Goal: Complete application form: Complete application form

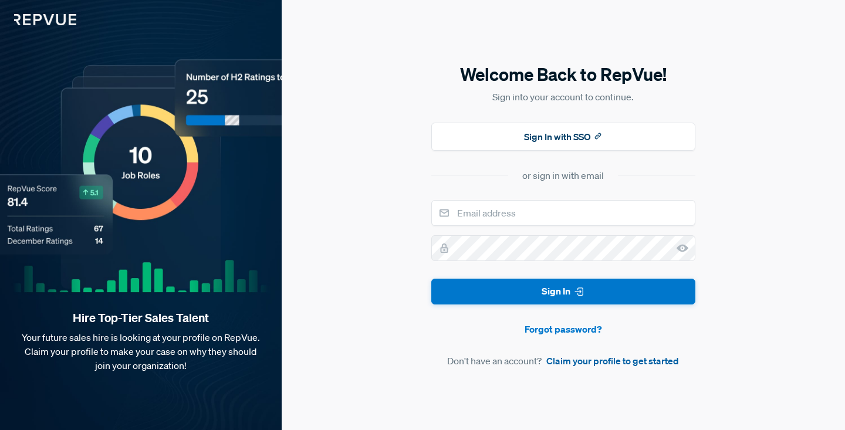
click at [619, 366] on link "Claim your profile to get started" at bounding box center [613, 361] width 133 height 14
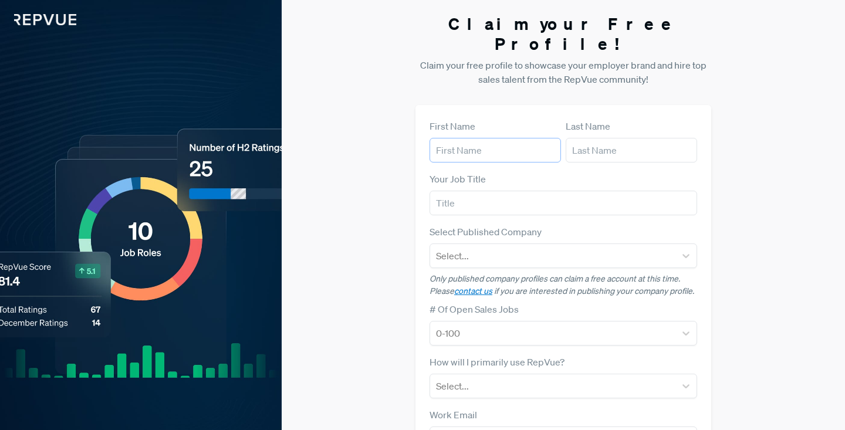
click at [479, 138] on input "text" at bounding box center [495, 150] width 131 height 25
type input "[PERSON_NAME]"
type input "Republic National Distributing Co. - [US_STATE]"
type input "[EMAIL_ADDRESS][DOMAIN_NAME]"
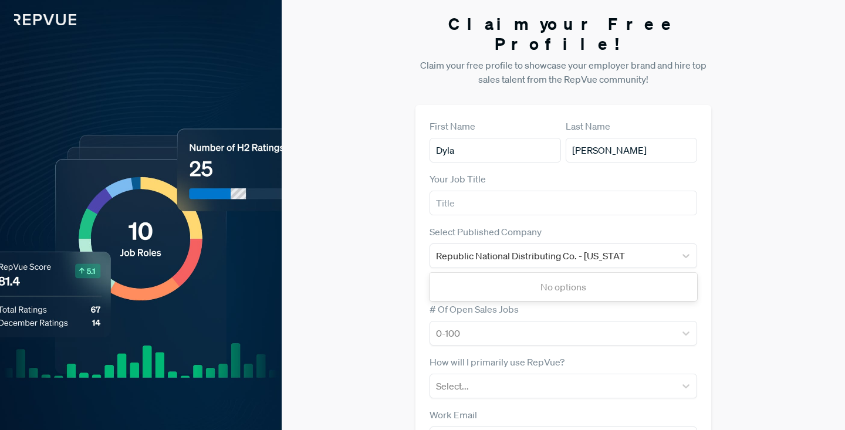
click at [636, 252] on article "Select Published Company Republic National Distributing Co. - [US_STATE] No opt…" at bounding box center [564, 261] width 268 height 73
click at [474, 138] on input "Dyla" at bounding box center [495, 150] width 131 height 25
type input "[PERSON_NAME]"
click at [640, 248] on div "Republic National Distributing Co. - [US_STATE]" at bounding box center [553, 256] width 234 height 16
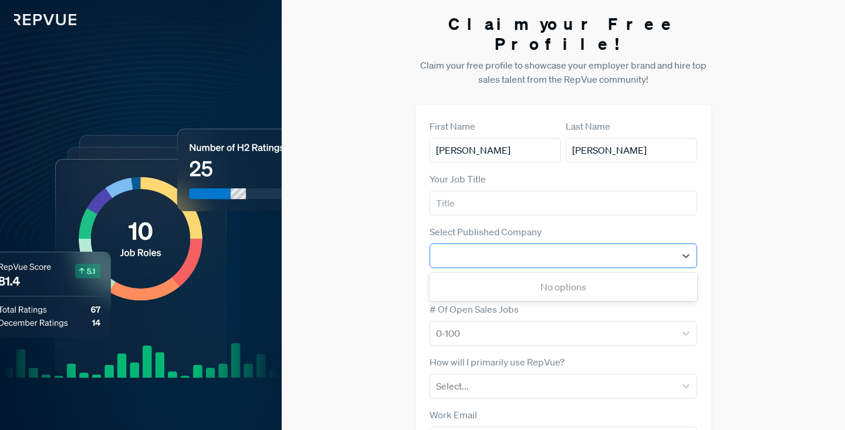
click at [642, 248] on div at bounding box center [553, 256] width 234 height 16
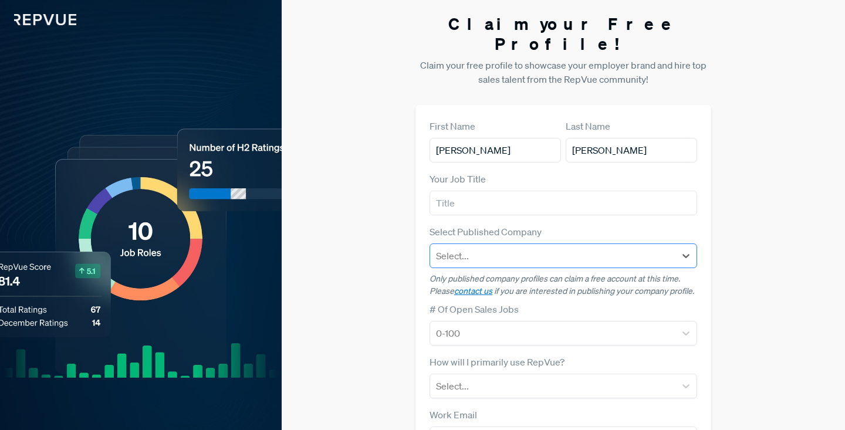
click at [642, 248] on div at bounding box center [553, 256] width 234 height 16
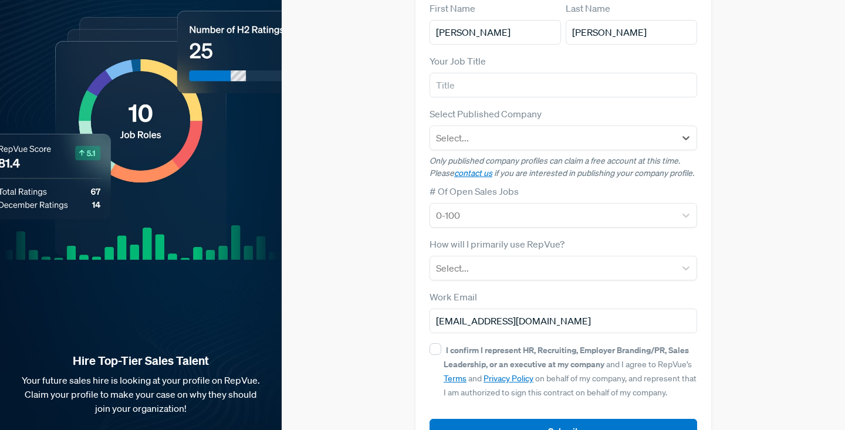
scroll to position [140, 0]
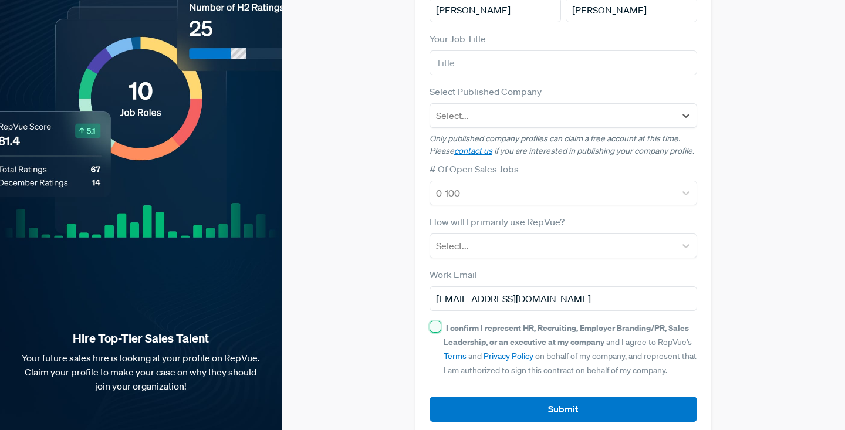
click at [440, 321] on input "I confirm I represent HR, Recruiting, Employer Branding/PR, Sales Leadership, o…" at bounding box center [436, 327] width 12 height 12
checkbox input "true"
click at [512, 238] on div at bounding box center [553, 246] width 234 height 16
click at [379, 195] on div "Claim your Free Profile! Claim your free profile to showcase your employer bran…" at bounding box center [564, 155] width 564 height 591
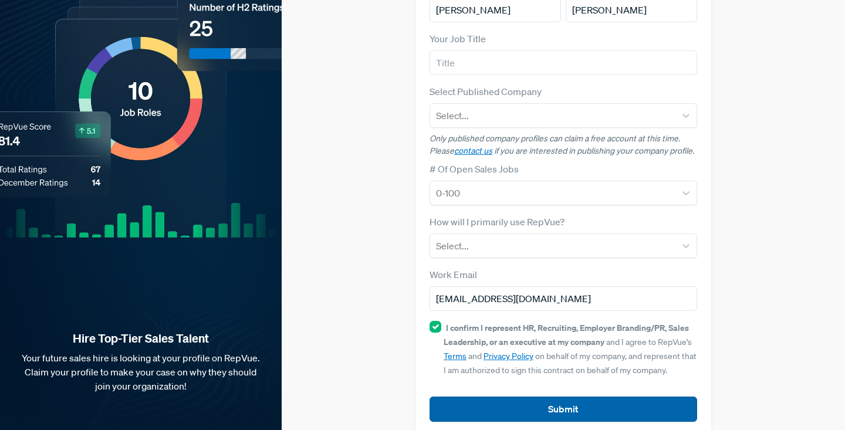
click at [552, 397] on button "Submit" at bounding box center [564, 409] width 268 height 25
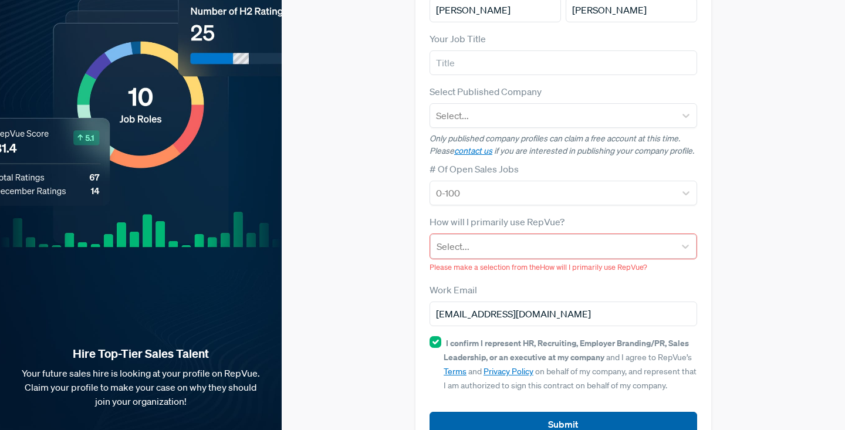
scroll to position [156, 0]
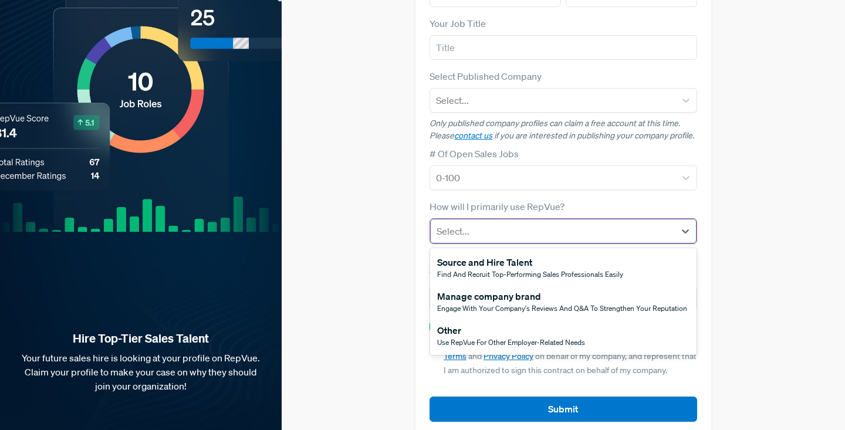
click at [501, 223] on div at bounding box center [553, 231] width 232 height 16
click at [500, 338] on span "Use RepVue for other employer-related needs" at bounding box center [511, 343] width 148 height 10
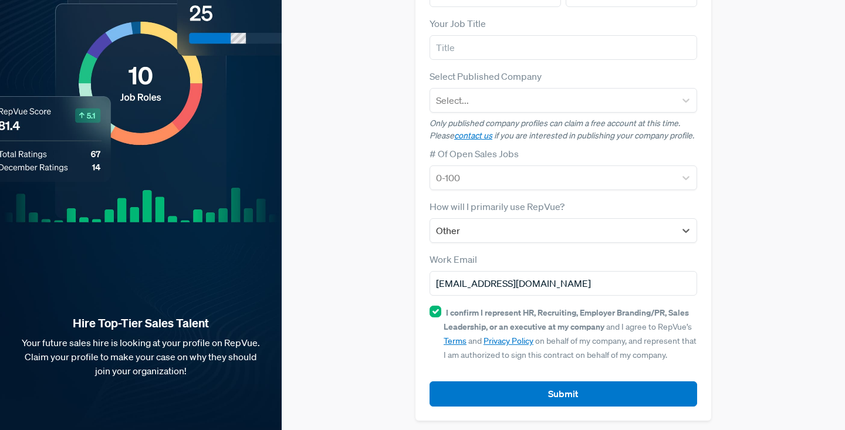
scroll to position [140, 0]
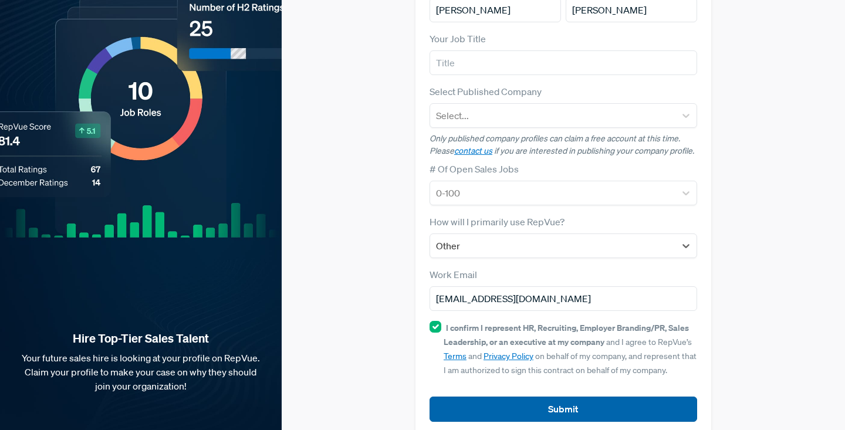
click at [518, 397] on button "Submit" at bounding box center [564, 409] width 268 height 25
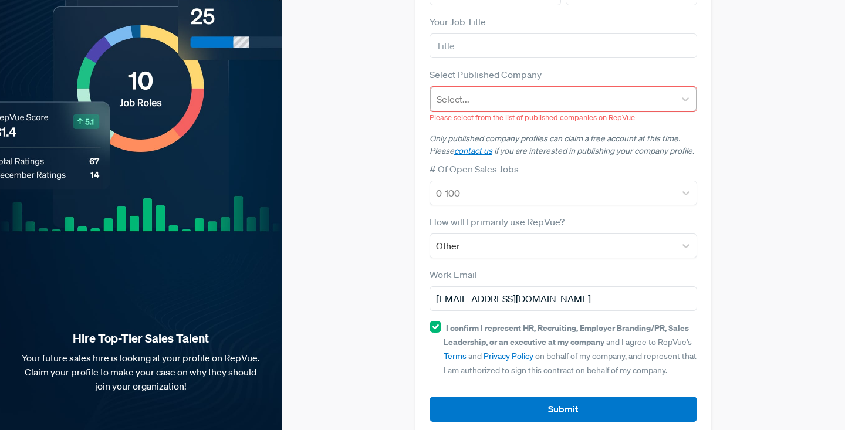
click at [518, 91] on div at bounding box center [553, 99] width 232 height 16
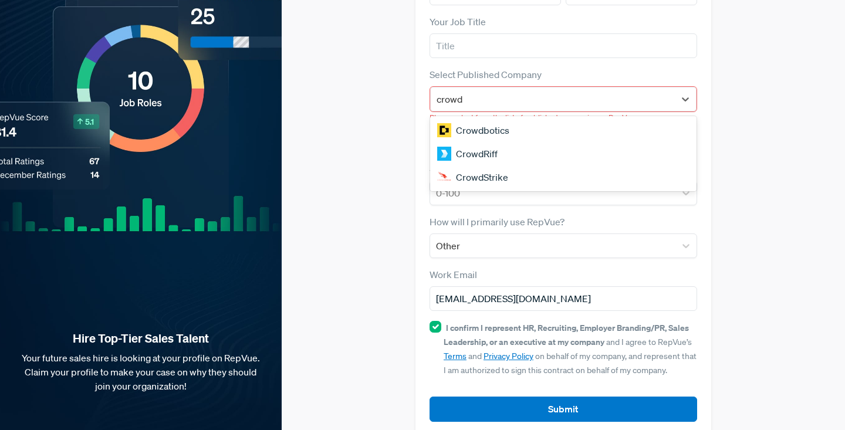
type input "crowd"
click at [397, 130] on div "Claim your Free Profile! Claim your free profile to showcase your employer bran…" at bounding box center [564, 147] width 564 height 608
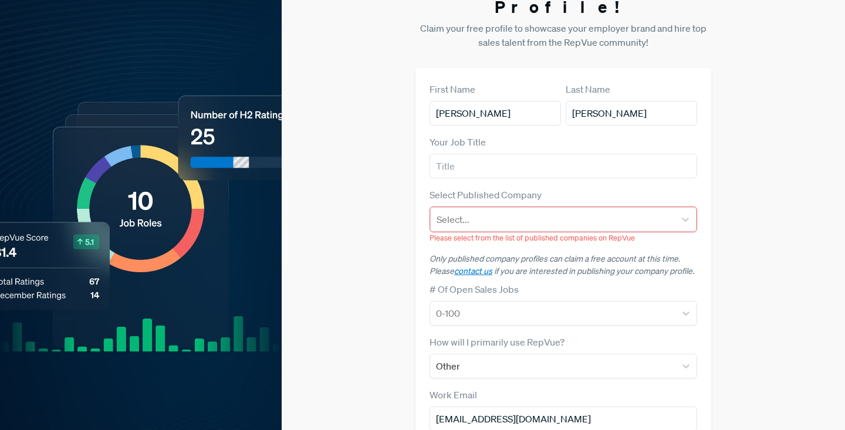
scroll to position [0, 0]
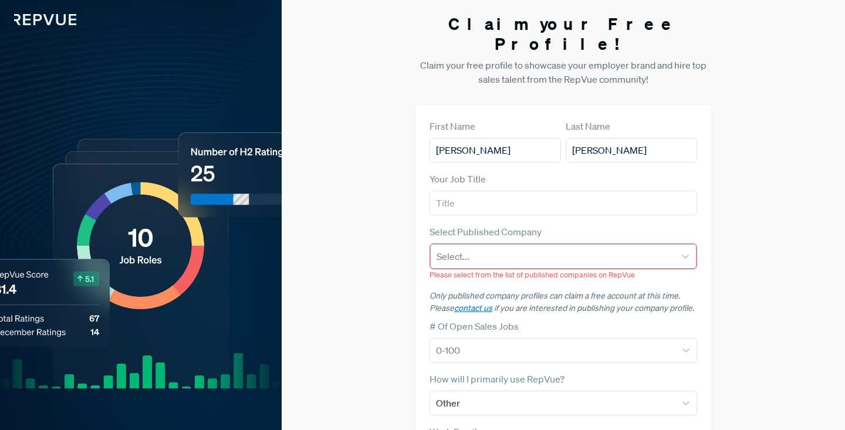
click at [512, 248] on div at bounding box center [553, 256] width 232 height 16
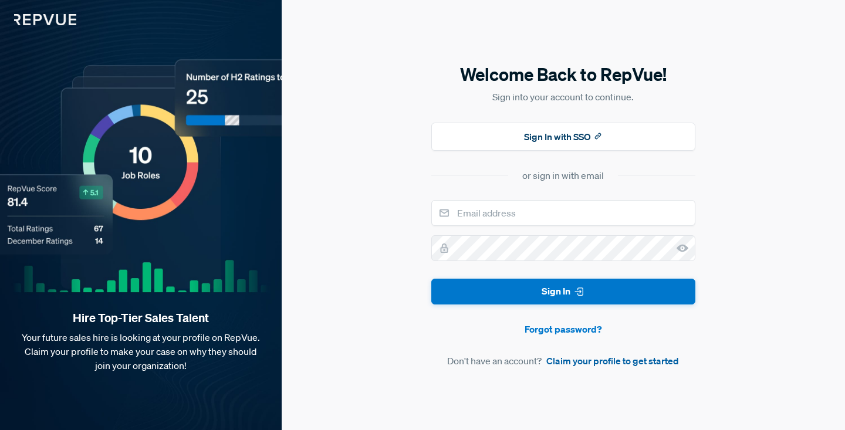
click at [595, 362] on link "Claim your profile to get started" at bounding box center [613, 361] width 133 height 14
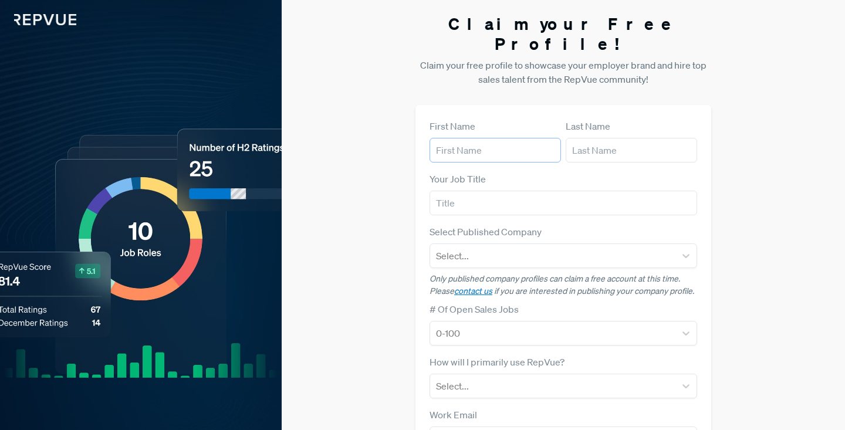
click at [489, 138] on input "text" at bounding box center [495, 150] width 131 height 25
type input "[PERSON_NAME]"
type input "Republic National Distributing Co. - [US_STATE]"
type input "[EMAIL_ADDRESS][DOMAIN_NAME]"
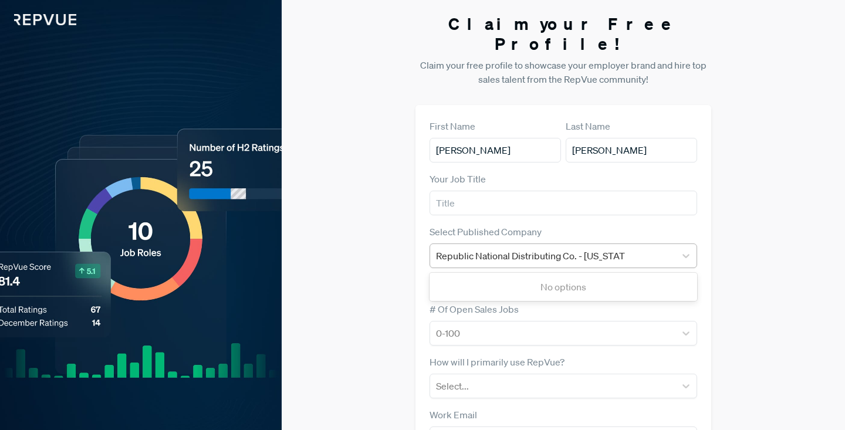
click at [614, 248] on div "Republic National Distributing Co. - [US_STATE]" at bounding box center [553, 256] width 234 height 16
click at [631, 248] on div at bounding box center [553, 256] width 234 height 16
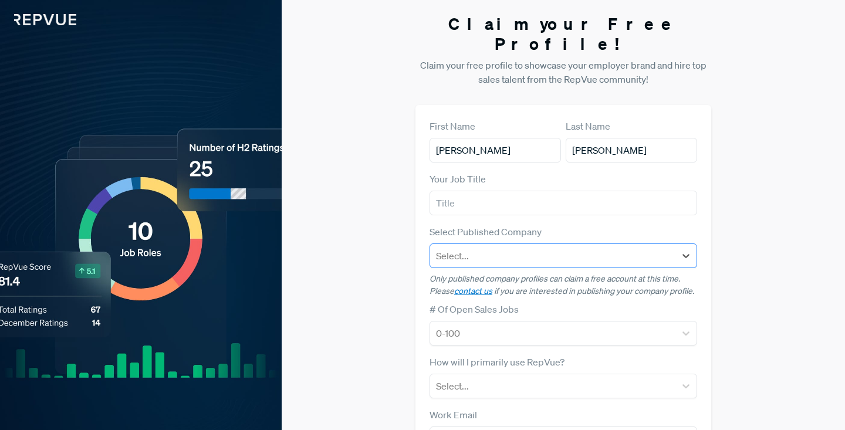
click at [628, 248] on div at bounding box center [553, 256] width 234 height 16
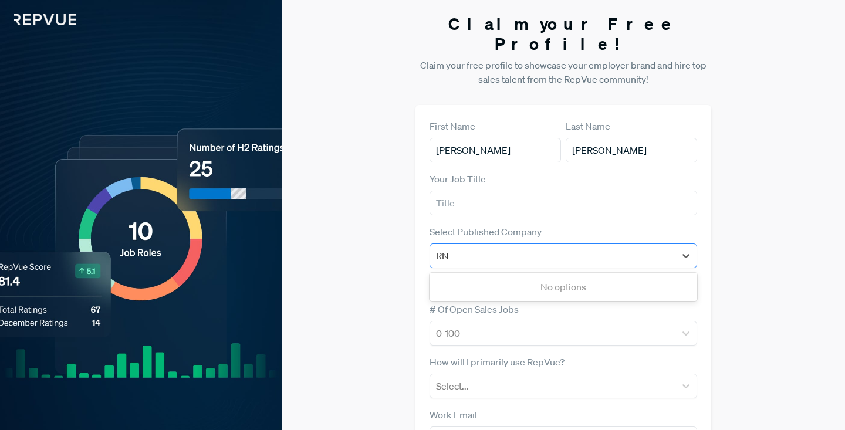
type input "R"
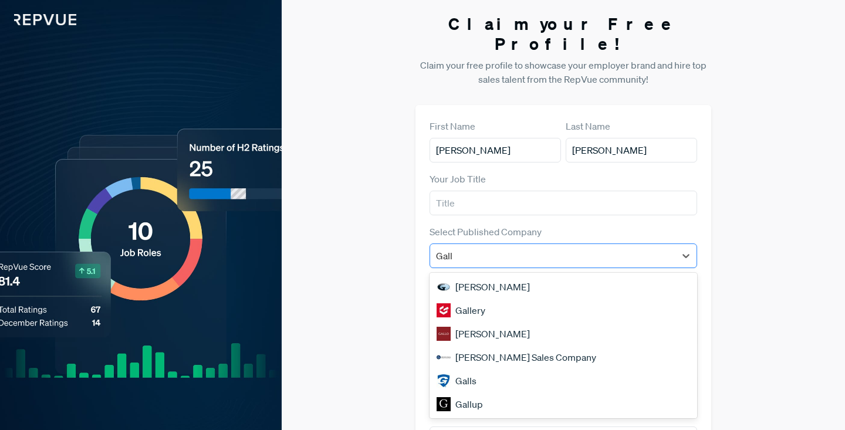
type input "[PERSON_NAME]"
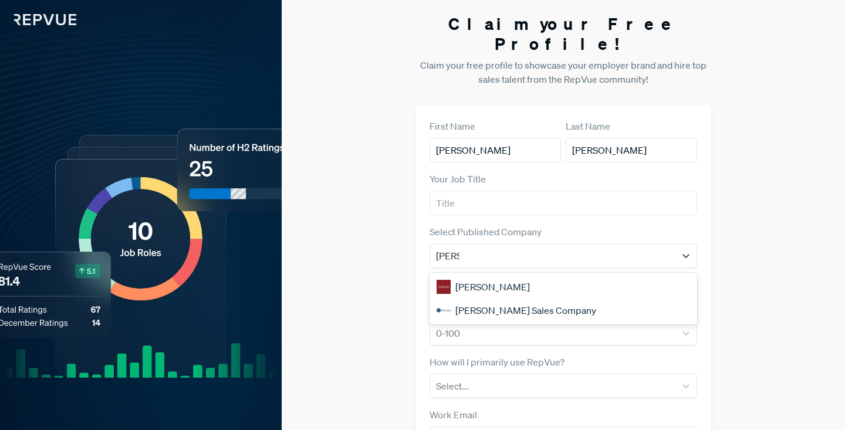
click at [623, 275] on div "[PERSON_NAME]" at bounding box center [564, 286] width 268 height 23
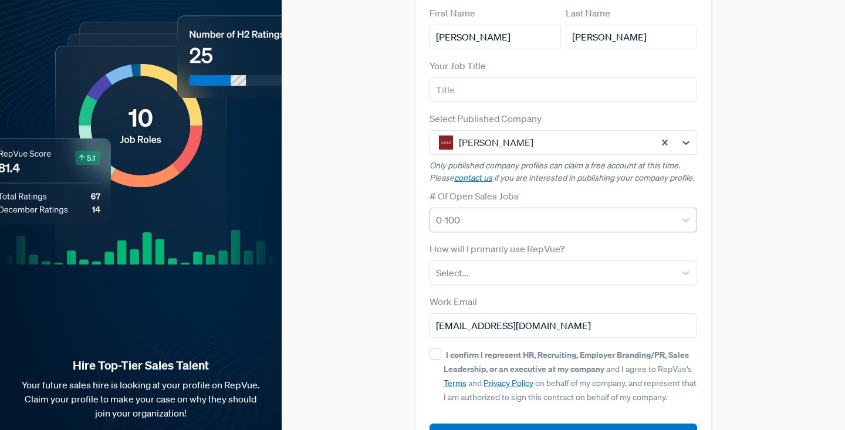
scroll to position [123, 0]
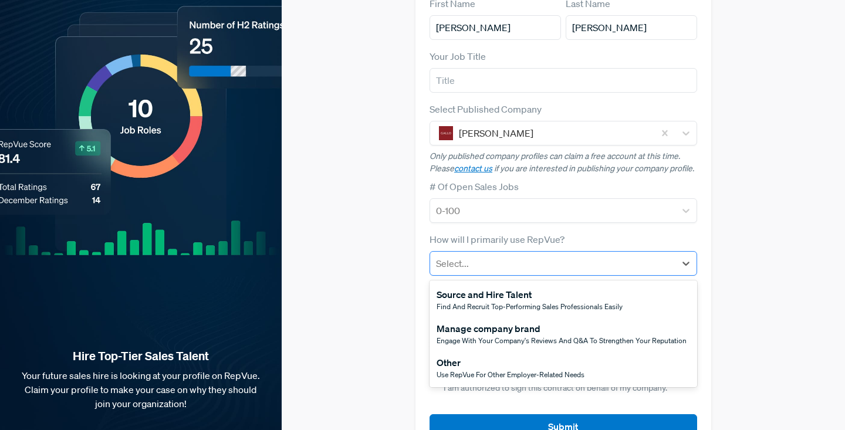
click at [537, 255] on div at bounding box center [553, 263] width 234 height 16
click at [397, 150] on div "Claim your Free Profile! Claim your free profile to showcase your employer bran…" at bounding box center [564, 172] width 564 height 591
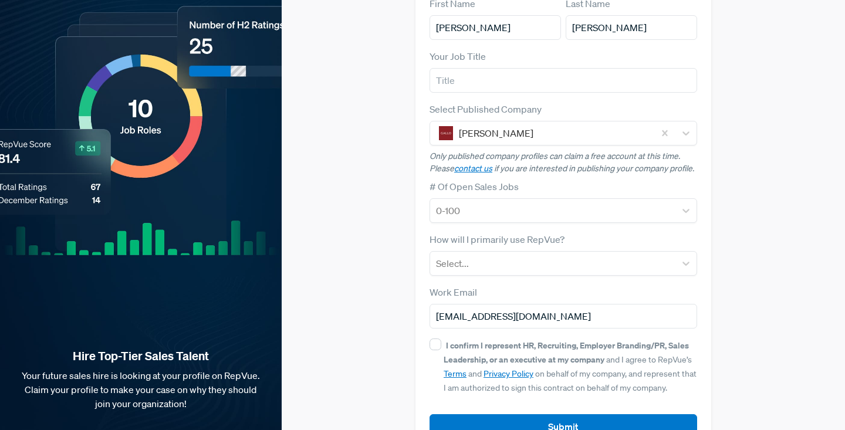
scroll to position [0, 0]
